Goal: Information Seeking & Learning: Learn about a topic

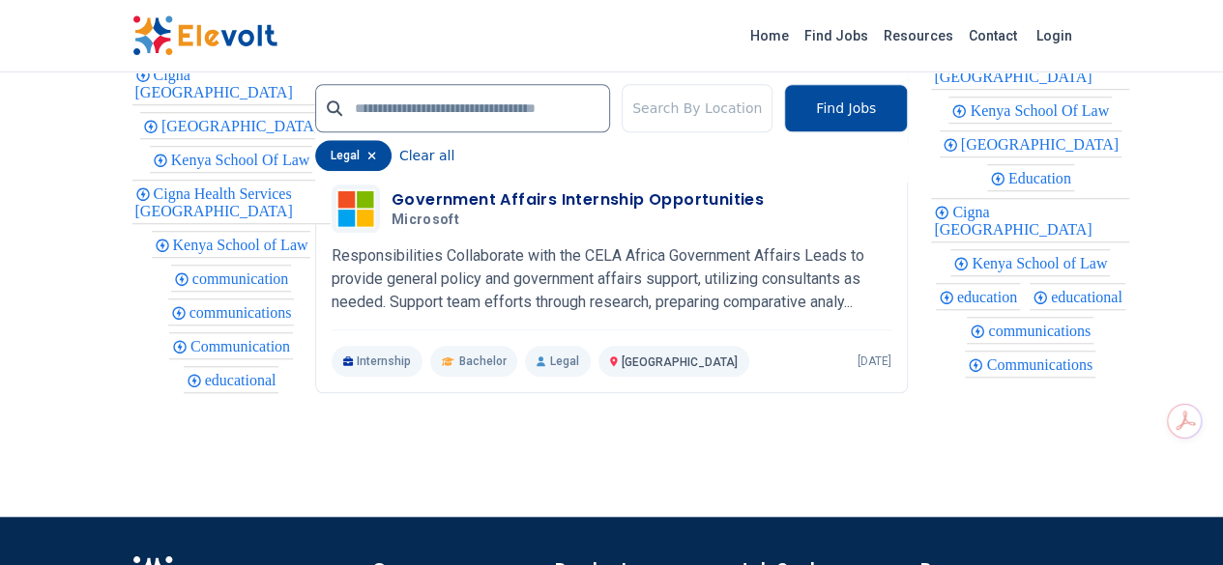
scroll to position [4380, 0]
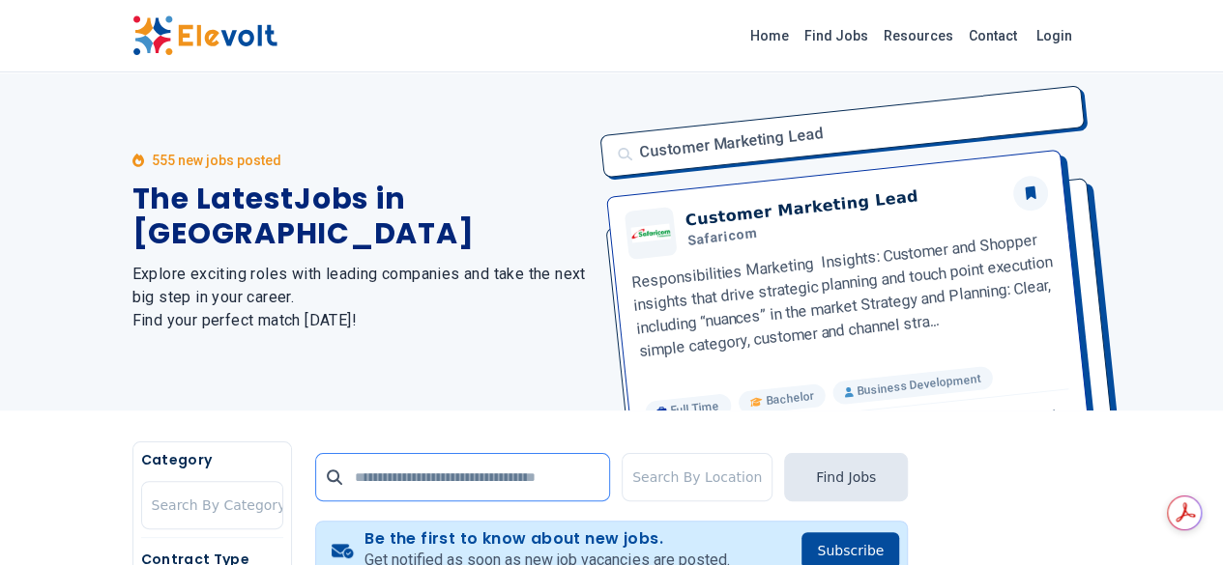
click at [355, 465] on input "text" at bounding box center [462, 477] width 295 height 48
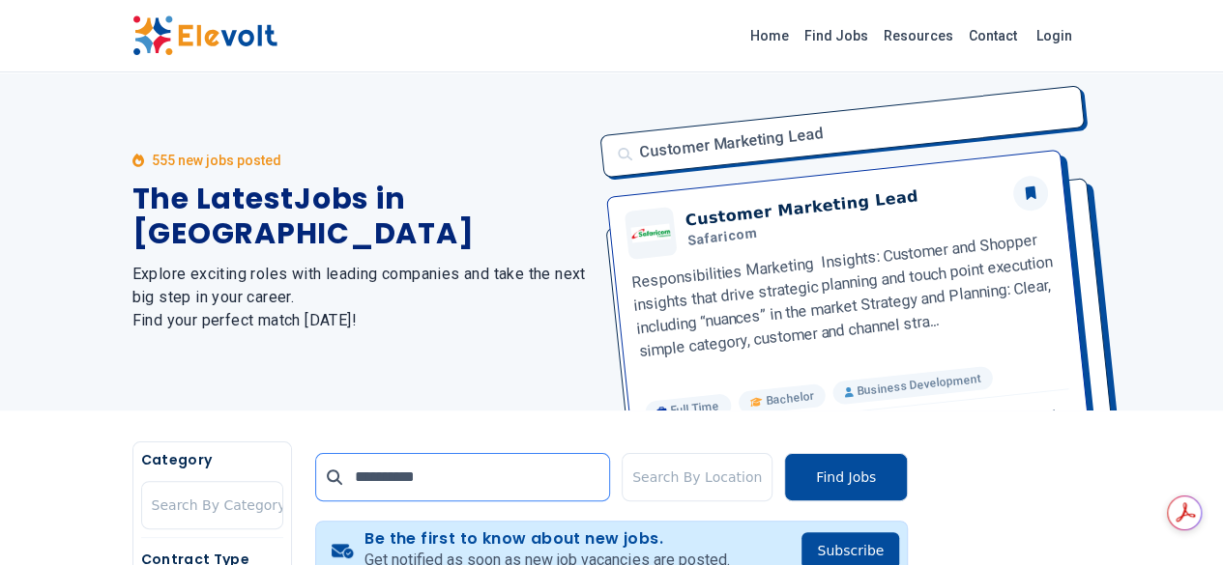
type input "**********"
click button "submit" at bounding box center [0, 0] width 0 height 0
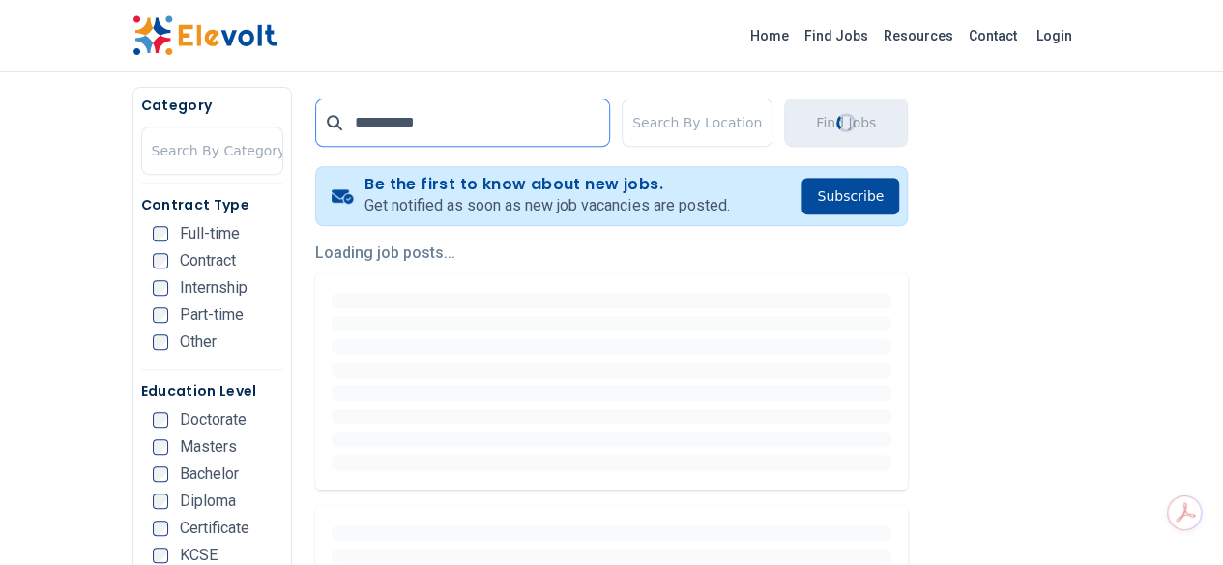
scroll to position [356, 0]
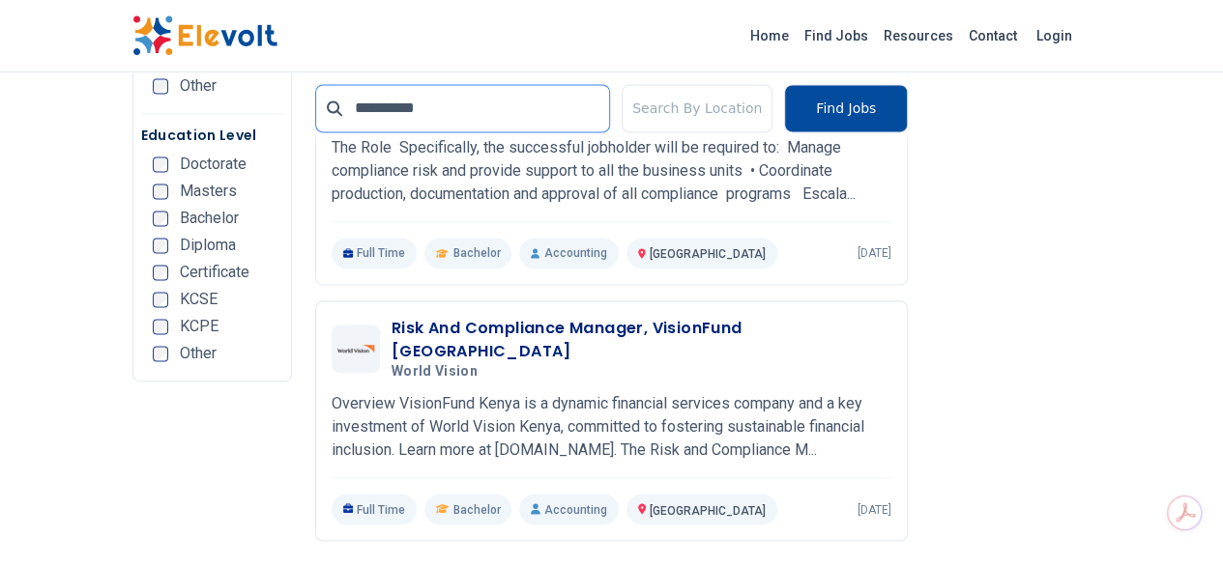
scroll to position [1328, 0]
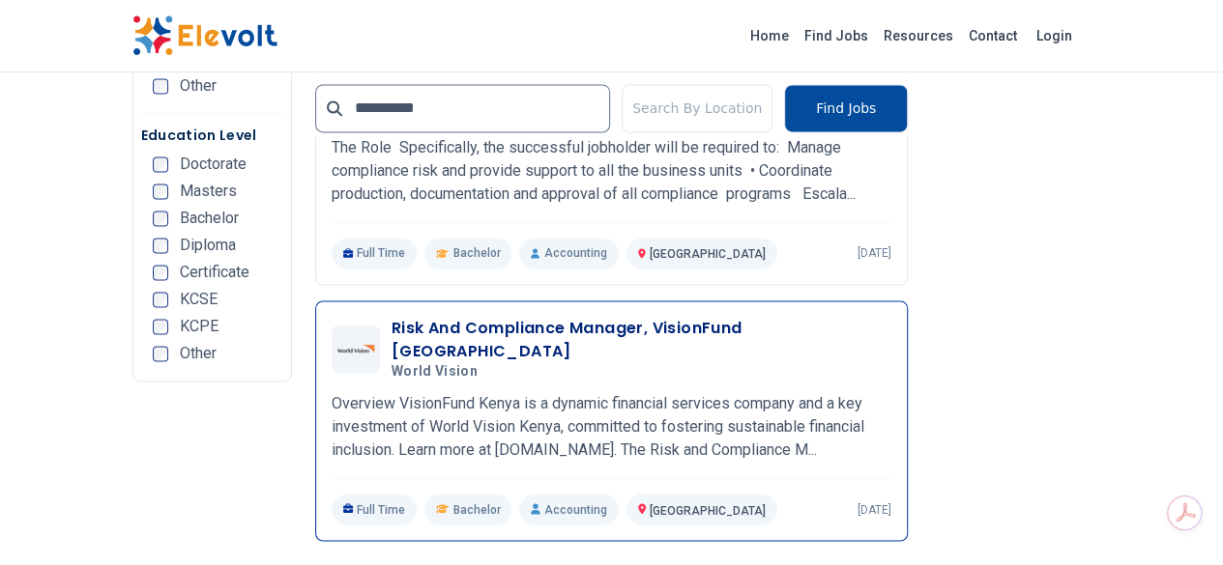
click at [413, 317] on h3 "Risk And Compliance Manager, VisionFund Kenya" at bounding box center [641, 340] width 500 height 46
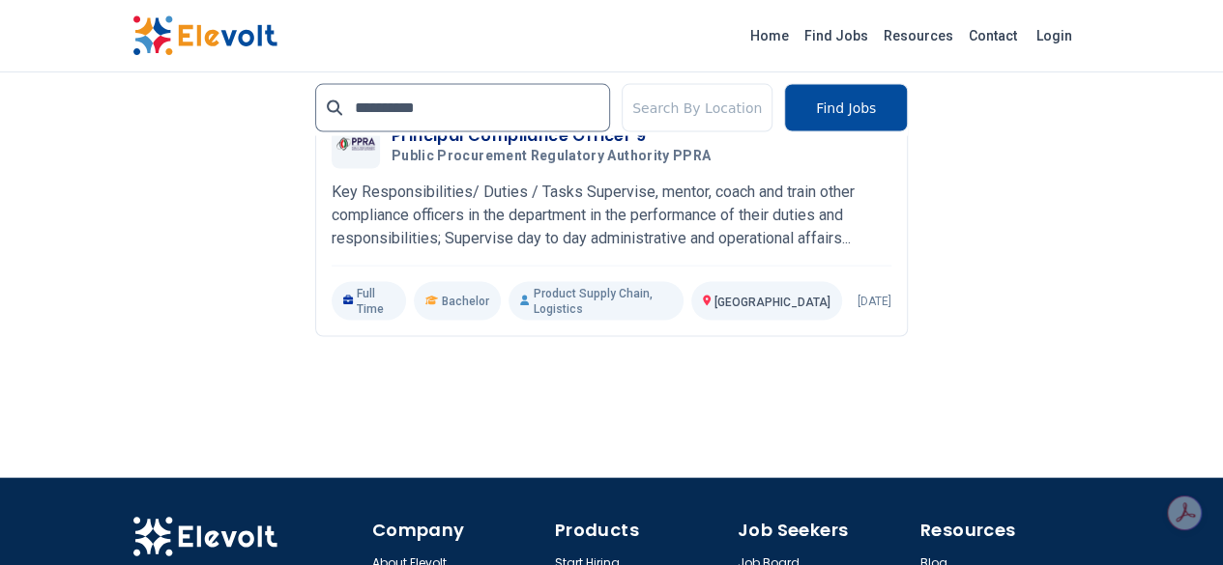
scroll to position [1958, 0]
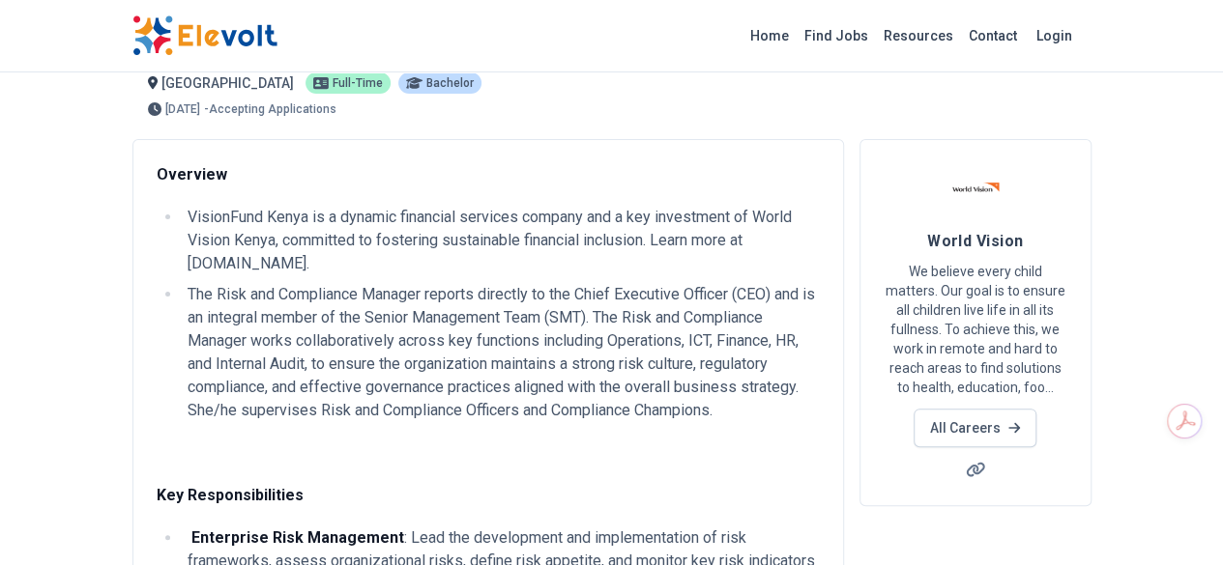
scroll to position [57, 0]
